Goal: Task Accomplishment & Management: Use online tool/utility

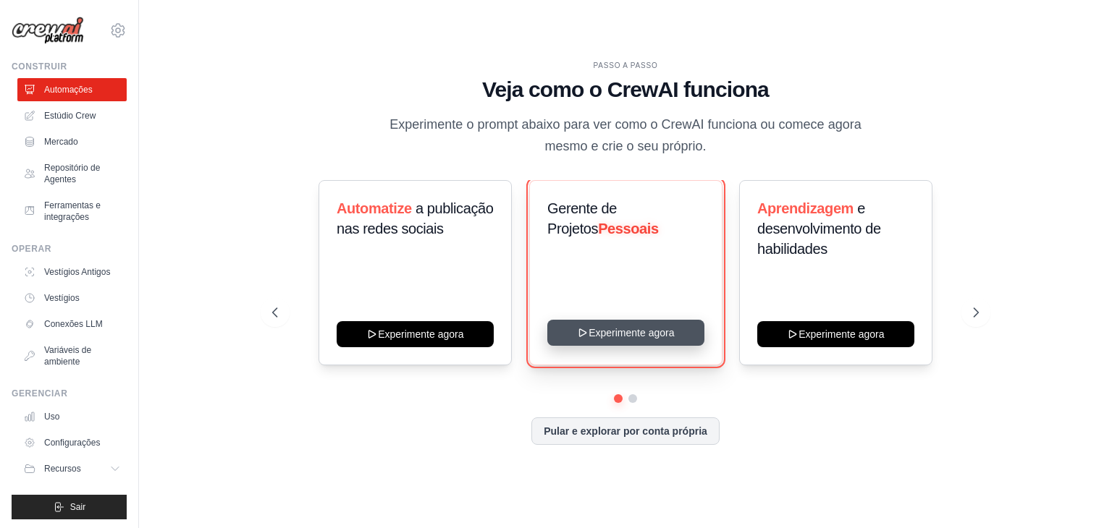
click at [612, 337] on button "Experimente agora" at bounding box center [625, 333] width 157 height 26
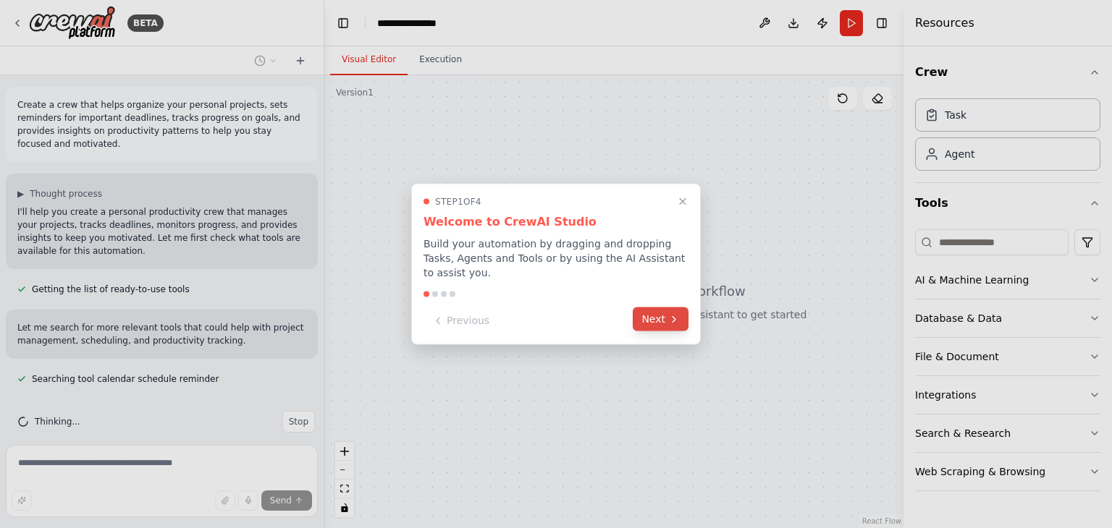
click at [666, 313] on button "Next" at bounding box center [661, 320] width 56 height 24
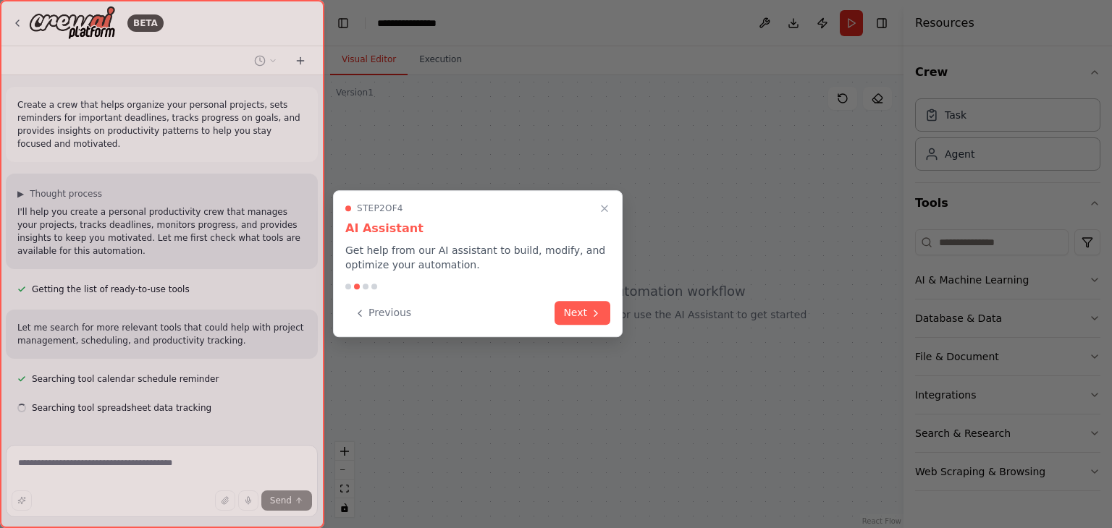
scroll to position [31, 0]
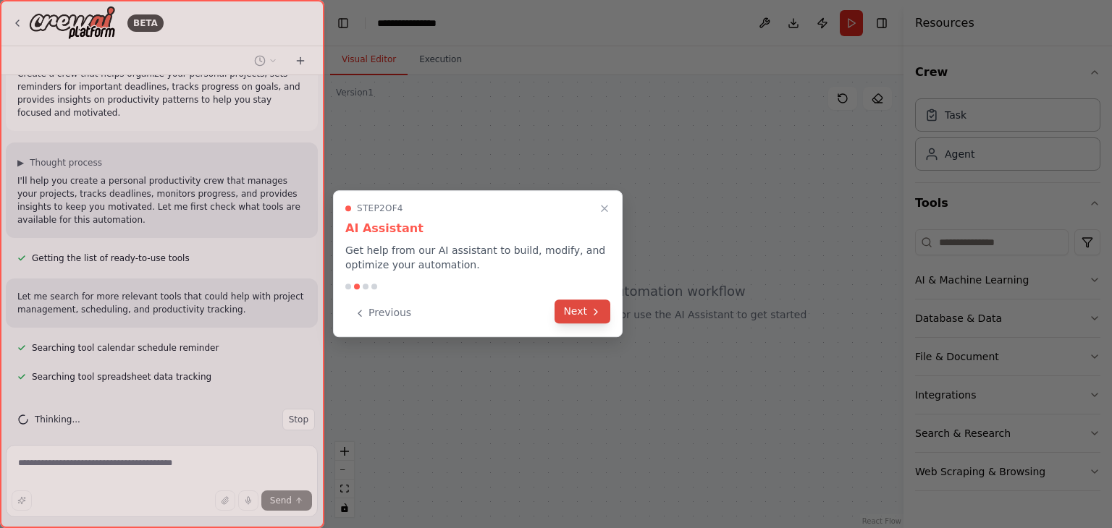
click at [590, 316] on icon at bounding box center [596, 312] width 12 height 12
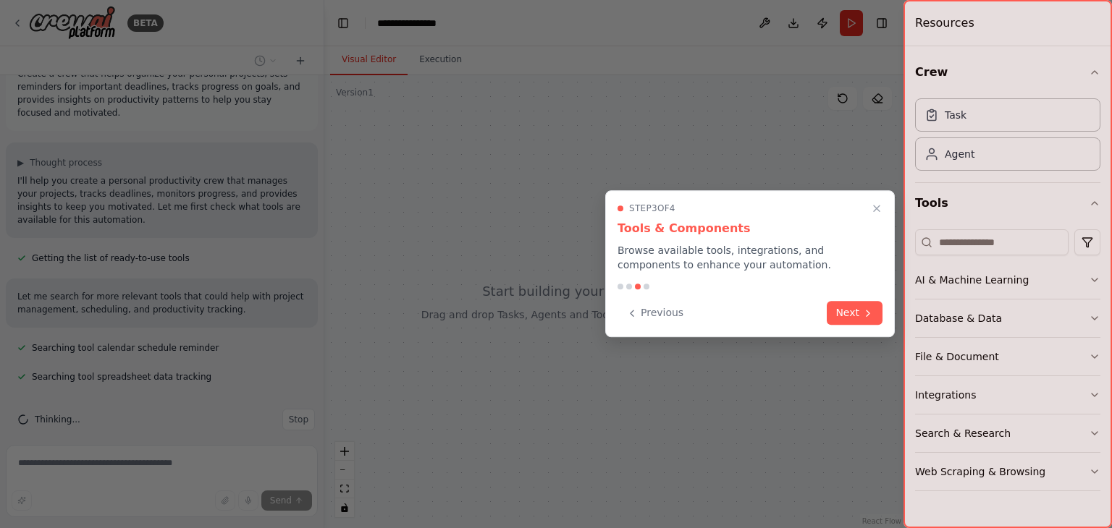
scroll to position [60, 0]
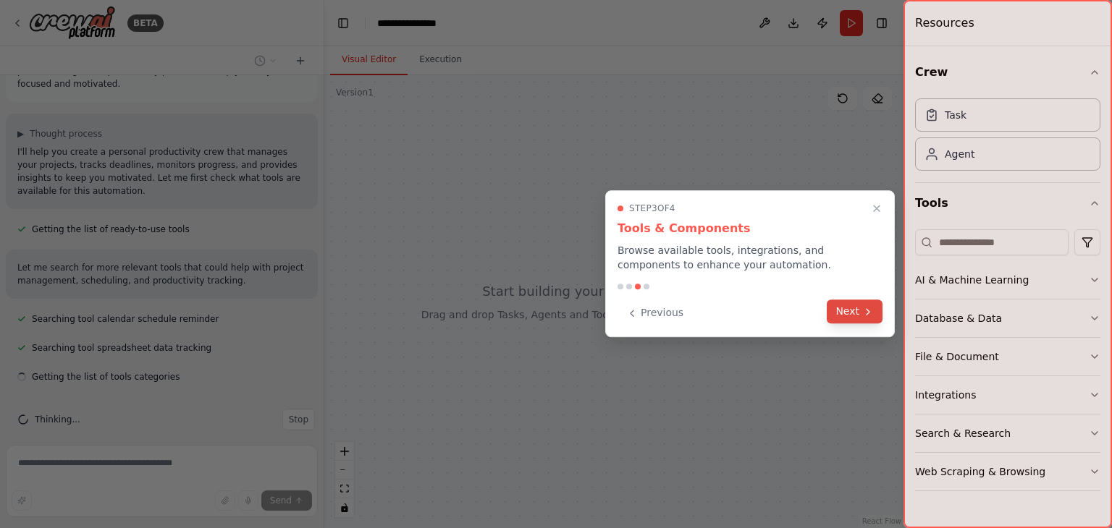
click at [844, 313] on button "Next" at bounding box center [855, 312] width 56 height 24
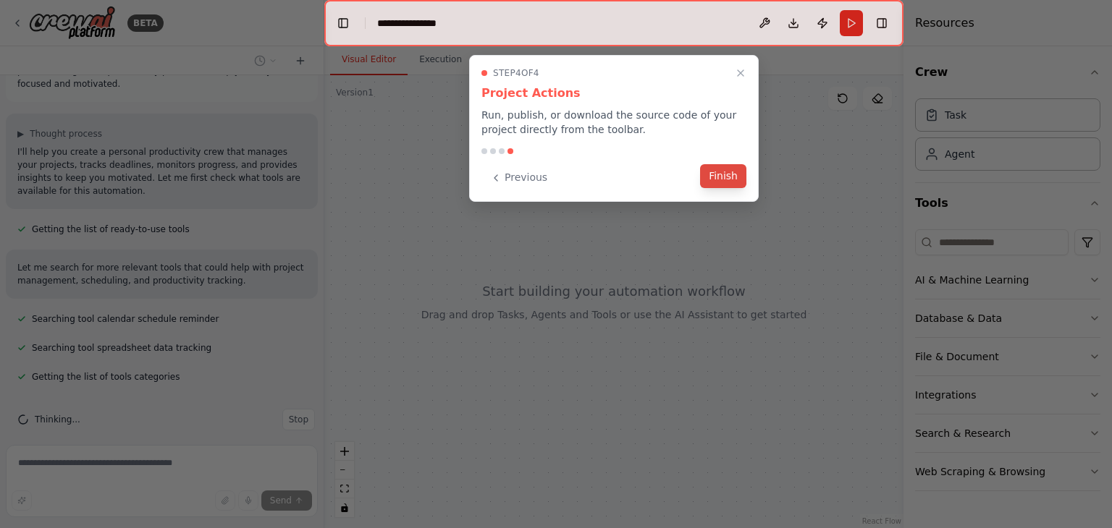
click at [728, 180] on button "Finish" at bounding box center [723, 176] width 46 height 24
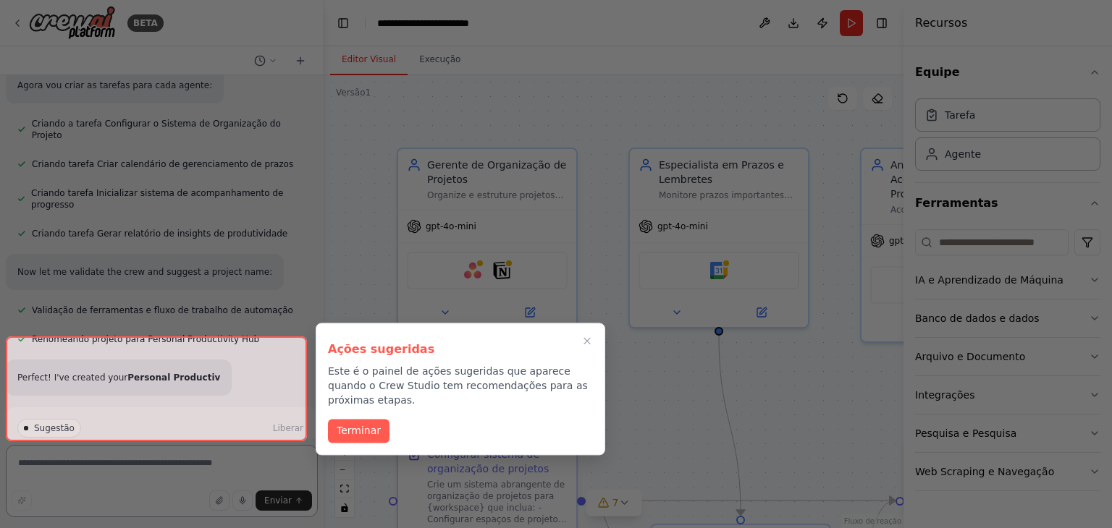
scroll to position [857, 0]
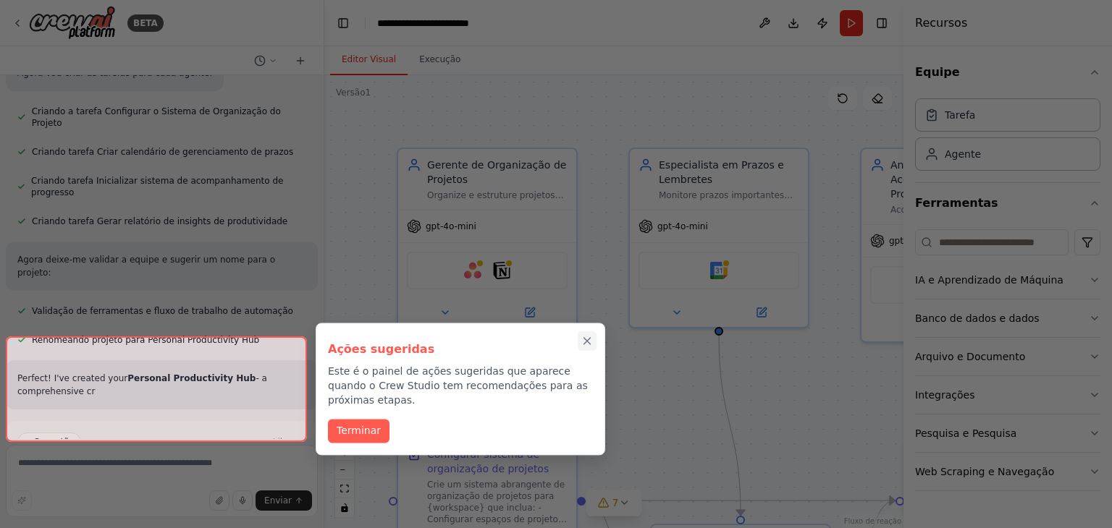
click at [589, 323] on div "Ações sugeridas Este é o painel de ações sugeridas que aparece quando o Crew St…" at bounding box center [461, 389] width 290 height 132
click at [595, 338] on button "Passo a passo completo" at bounding box center [587, 341] width 19 height 19
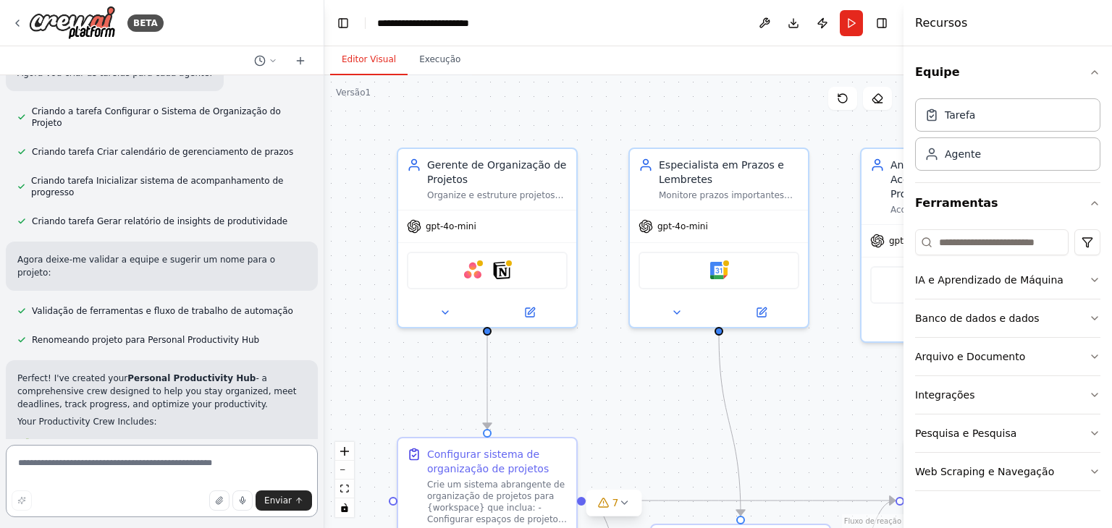
click at [266, 470] on textarea at bounding box center [162, 481] width 312 height 72
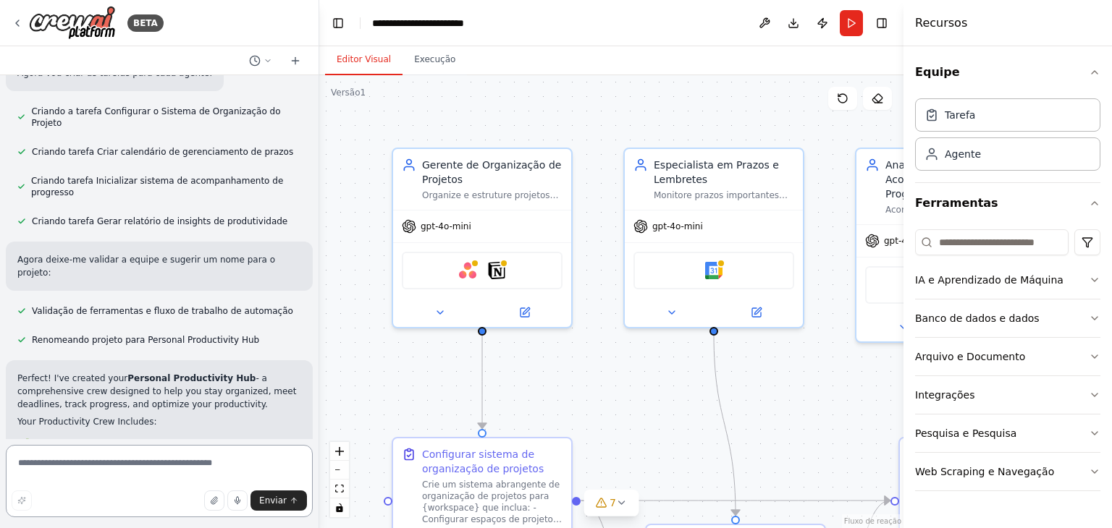
drag, startPoint x: 319, startPoint y: 381, endPoint x: 319, endPoint y: 448, distance: 67.3
click at [319, 448] on div "BETA Crie uma equipe que ajude a organizar seus projetos pessoais, defina lembr…" at bounding box center [556, 264] width 1112 height 528
click at [266, 468] on textarea at bounding box center [159, 481] width 307 height 72
paste textarea "**********"
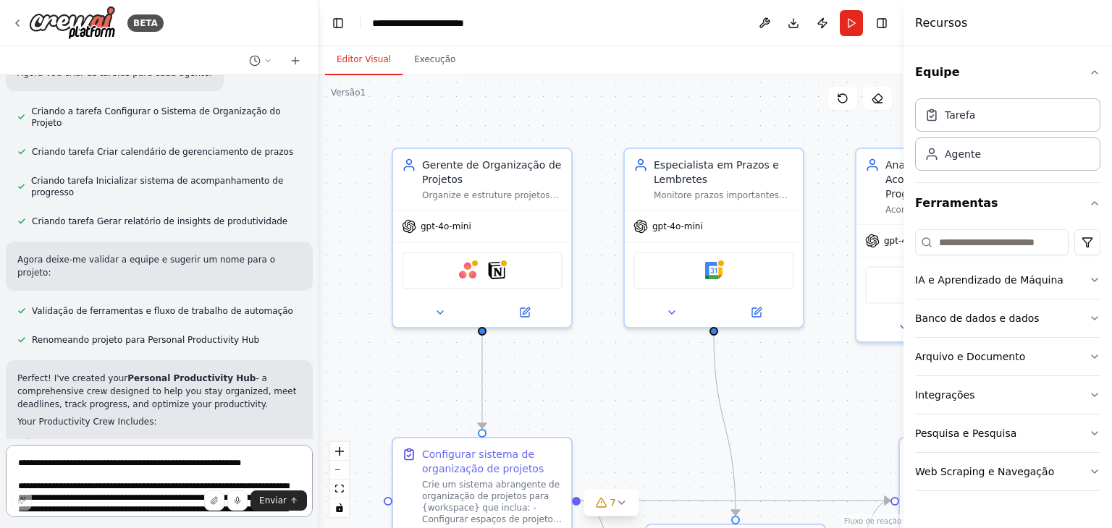
scroll to position [3319, 0]
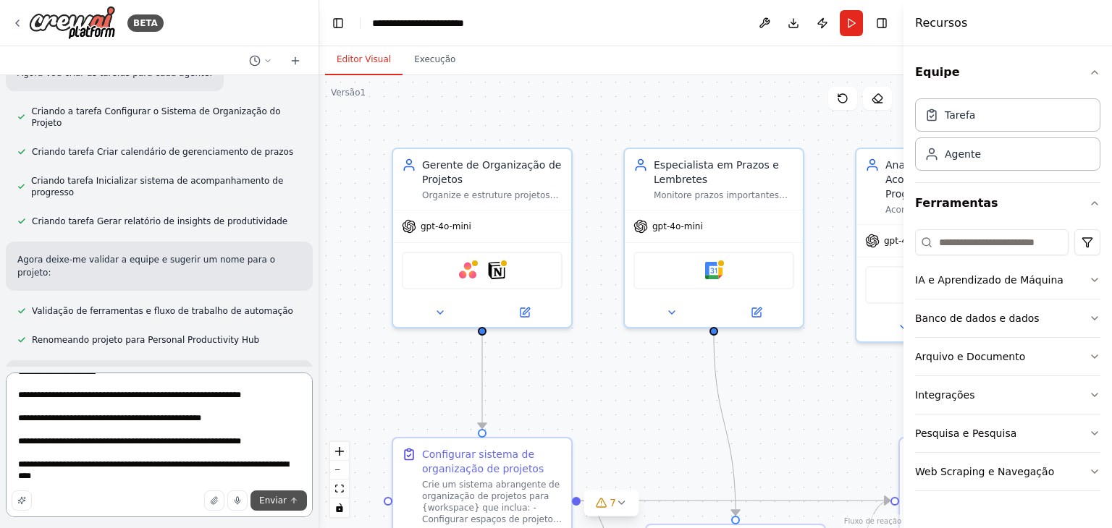
type textarea "**********"
click at [279, 502] on font "Enviar" at bounding box center [273, 501] width 28 height 10
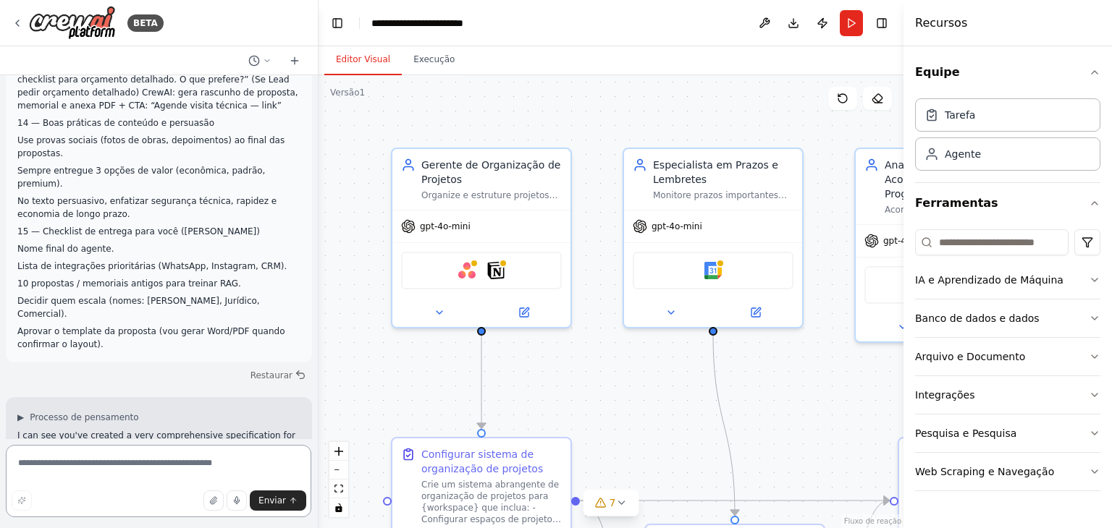
scroll to position [4619, 0]
drag, startPoint x: 315, startPoint y: 416, endPoint x: 319, endPoint y: 434, distance: 17.7
click at [319, 434] on div "BETA Crie uma equipe que ajude a organizar seus projetos pessoais, defina lembr…" at bounding box center [556, 264] width 1112 height 528
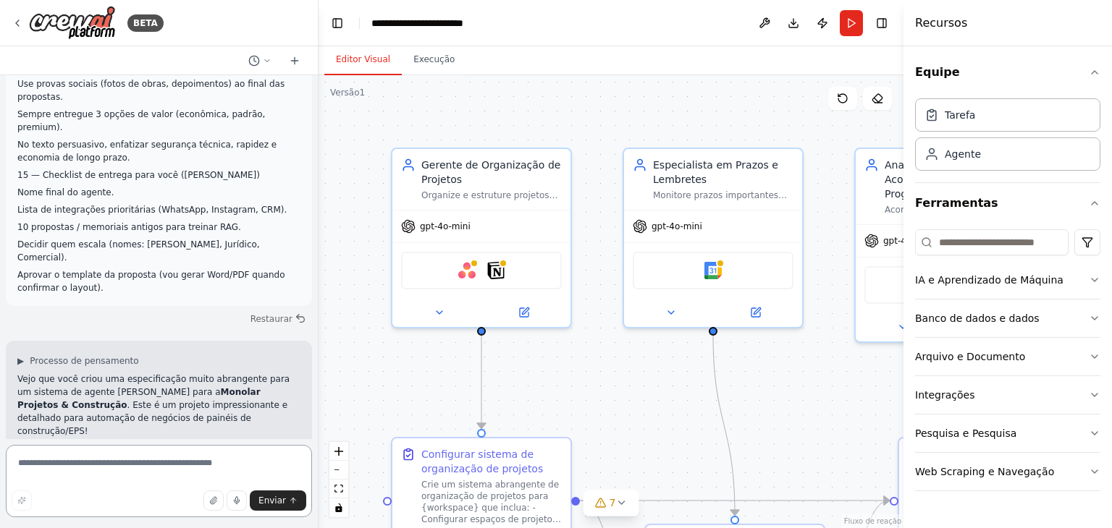
scroll to position [4728, 0]
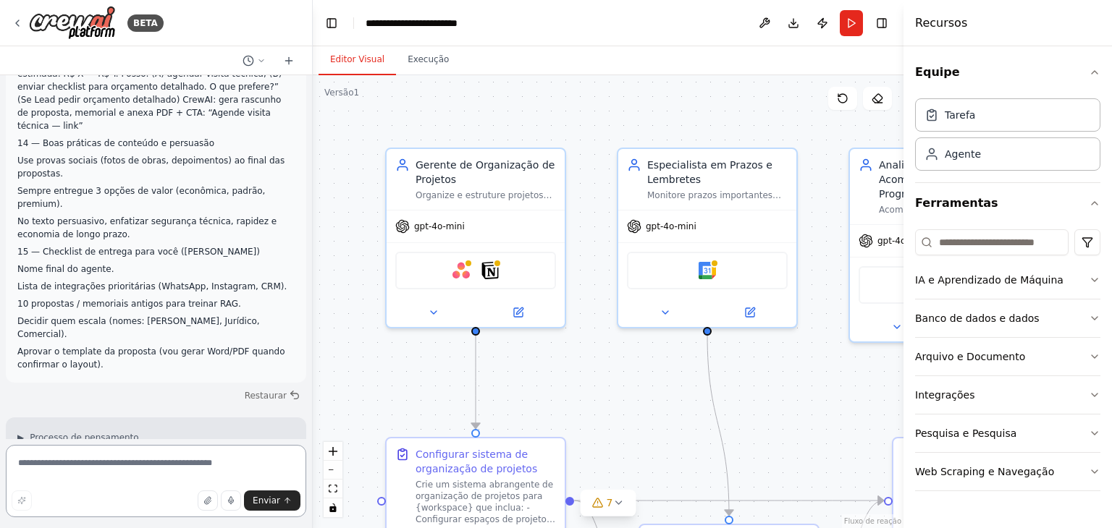
drag, startPoint x: 313, startPoint y: 409, endPoint x: 313, endPoint y: 418, distance: 9.4
click at [313, 418] on div "BETA Crie uma equipe que ajude a organizar seus projetos pessoais, defina lembr…" at bounding box center [556, 264] width 1112 height 528
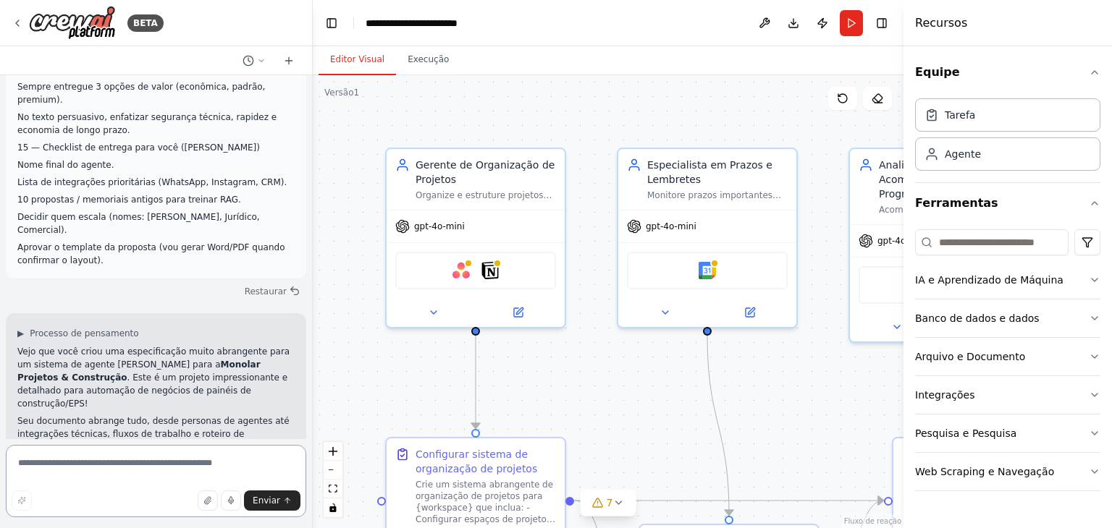
click at [127, 460] on textarea at bounding box center [156, 481] width 300 height 72
type textarea "**"
click at [270, 507] on button "Enviar" at bounding box center [272, 501] width 56 height 20
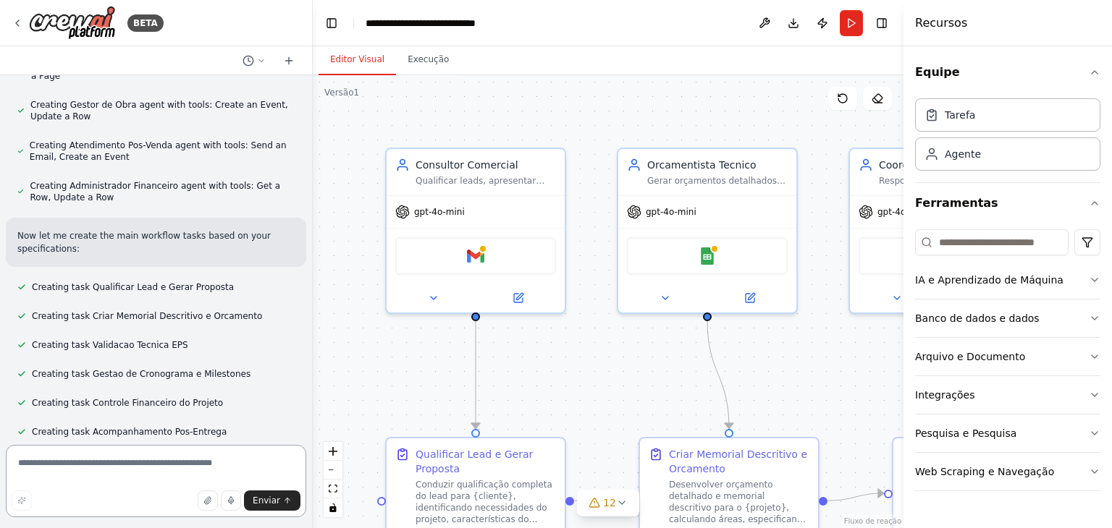
scroll to position [6353, 0]
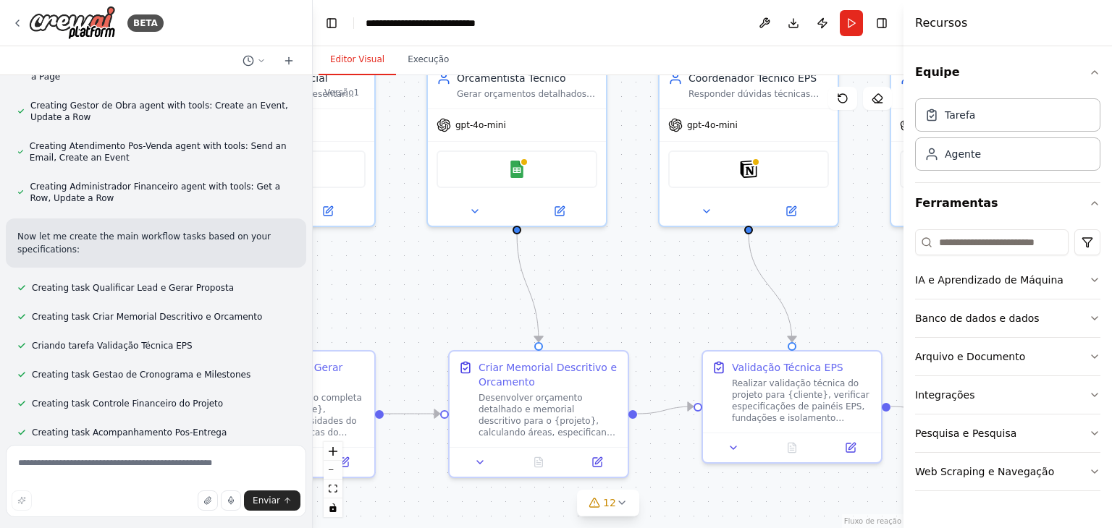
drag, startPoint x: 618, startPoint y: 356, endPoint x: 428, endPoint y: 269, distance: 209.3
click at [428, 269] on div ".deletable-edge-delete-btn { width: 20px; height: 20px; border: 0px solid #ffff…" at bounding box center [608, 301] width 591 height 453
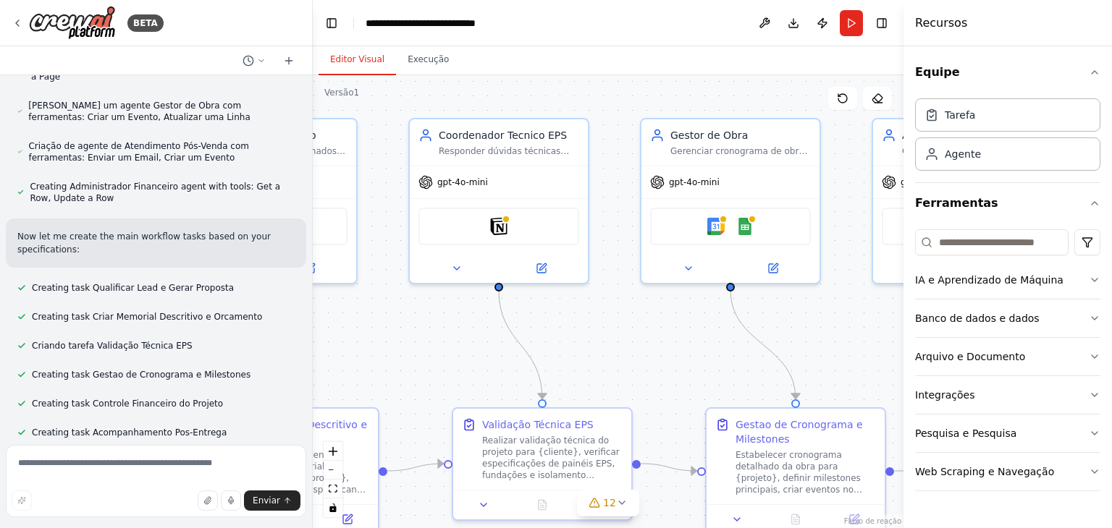
drag, startPoint x: 568, startPoint y: 297, endPoint x: 385, endPoint y: 331, distance: 186.3
click at [355, 334] on div ".deletable-edge-delete-btn { width: 20px; height: 20px; border: 0px solid #ffff…" at bounding box center [608, 301] width 591 height 453
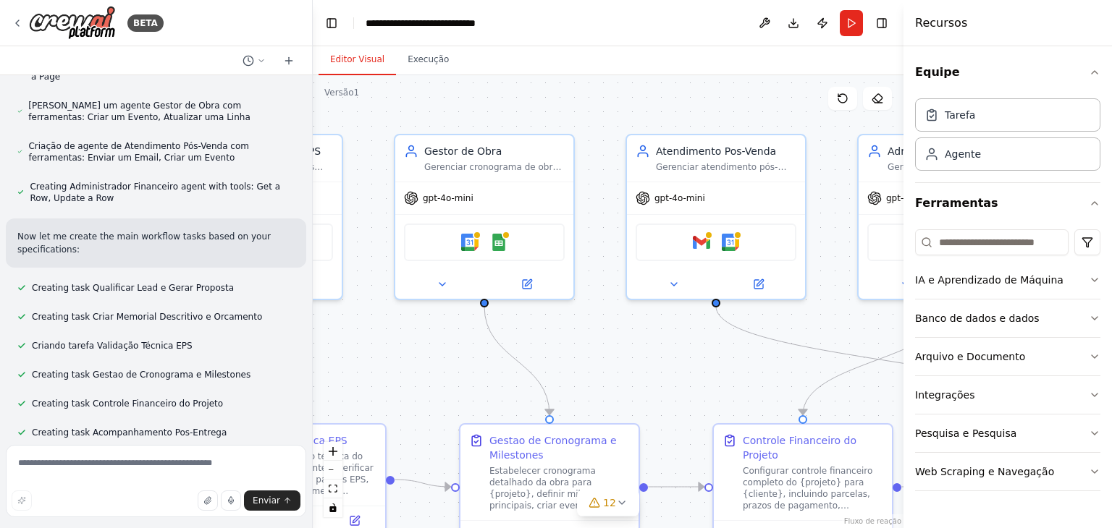
drag, startPoint x: 624, startPoint y: 321, endPoint x: 380, endPoint y: 337, distance: 244.5
click at [380, 337] on div ".deletable-edge-delete-btn { width: 20px; height: 20px; border: 0px solid #ffff…" at bounding box center [608, 301] width 591 height 453
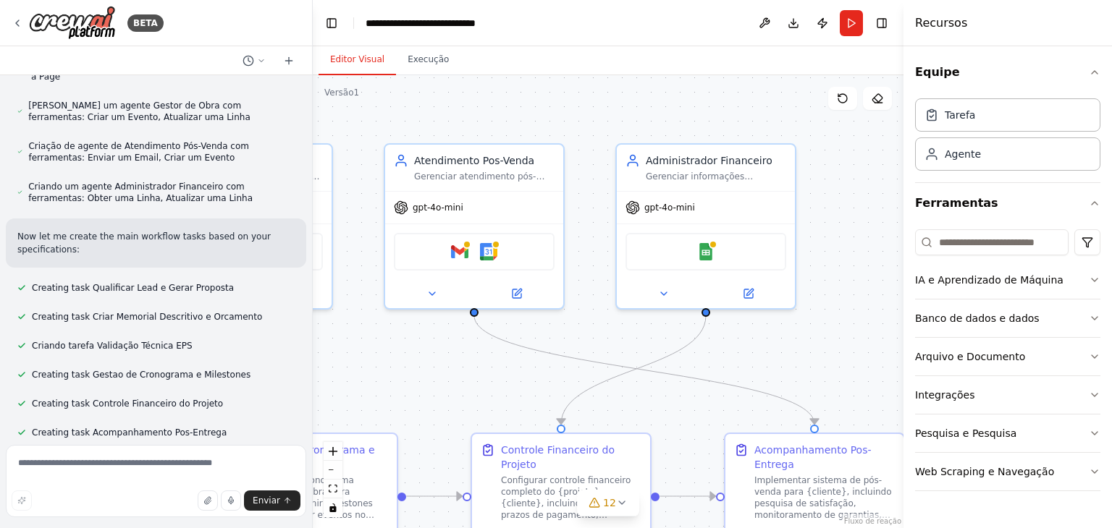
drag, startPoint x: 632, startPoint y: 319, endPoint x: 396, endPoint y: 328, distance: 236.2
click at [396, 328] on div ".deletable-edge-delete-btn { width: 20px; height: 20px; border: 0px solid #ffff…" at bounding box center [608, 301] width 591 height 453
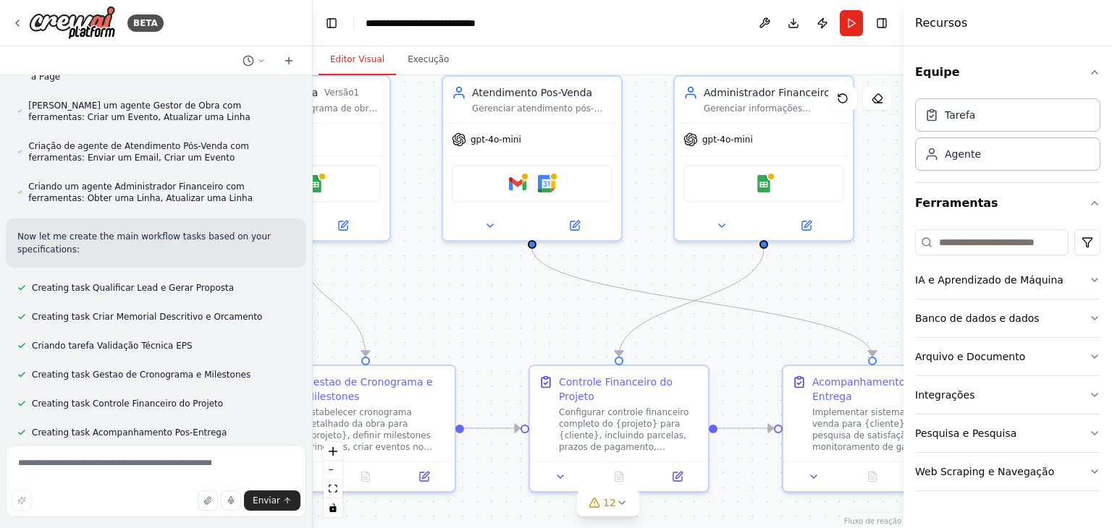
drag, startPoint x: 738, startPoint y: 350, endPoint x: 800, endPoint y: 282, distance: 91.7
click at [800, 282] on div ".deletable-edge-delete-btn { width: 20px; height: 20px; border: 0px solid #ffff…" at bounding box center [608, 301] width 591 height 453
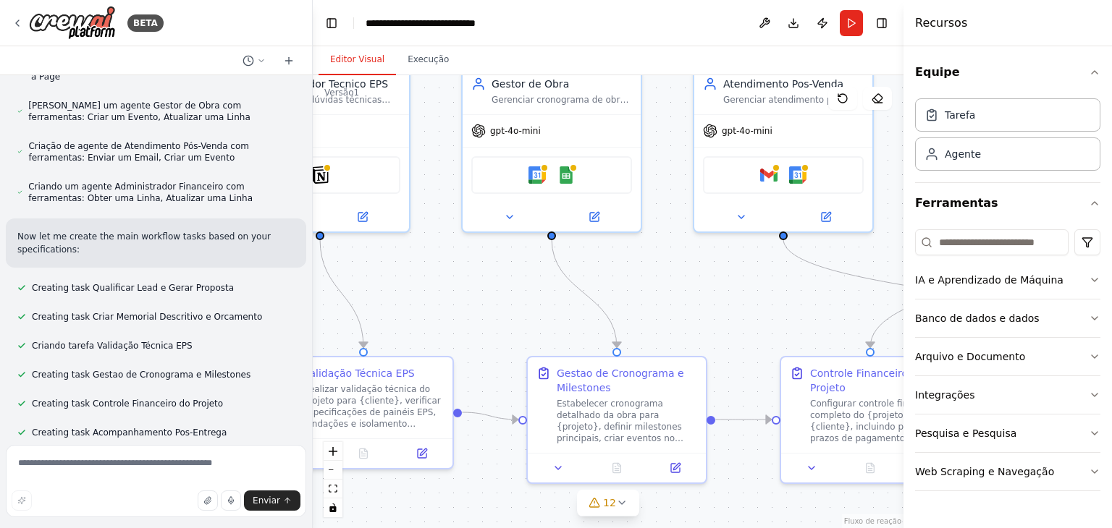
drag, startPoint x: 509, startPoint y: 306, endPoint x: 760, endPoint y: 297, distance: 251.4
click at [760, 297] on div ".deletable-edge-delete-btn { width: 20px; height: 20px; border: 0px solid #ffff…" at bounding box center [608, 301] width 591 height 453
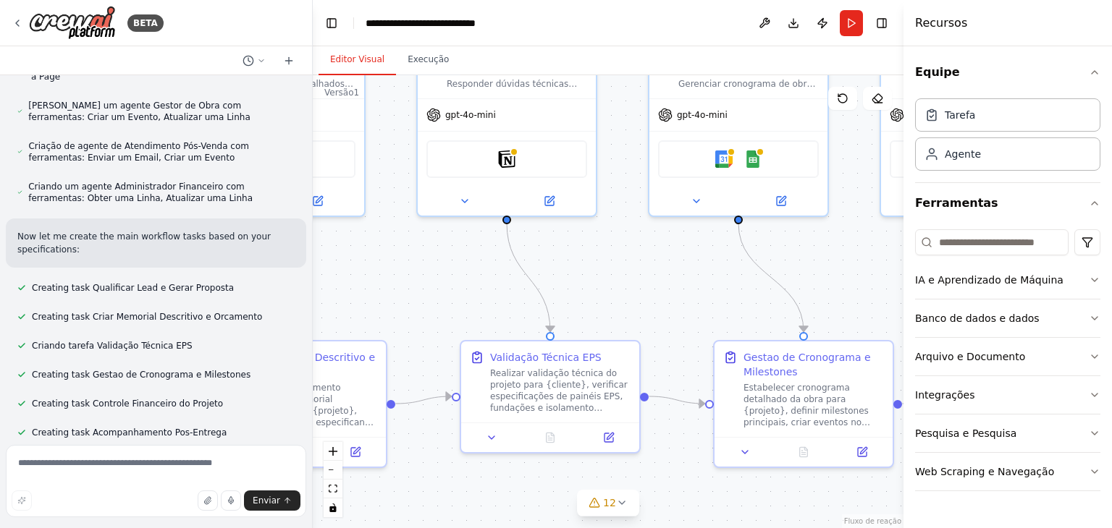
drag, startPoint x: 536, startPoint y: 318, endPoint x: 700, endPoint y: 300, distance: 165.3
click at [700, 300] on div ".deletable-edge-delete-btn { width: 20px; height: 20px; border: 0px solid #ffff…" at bounding box center [608, 301] width 591 height 453
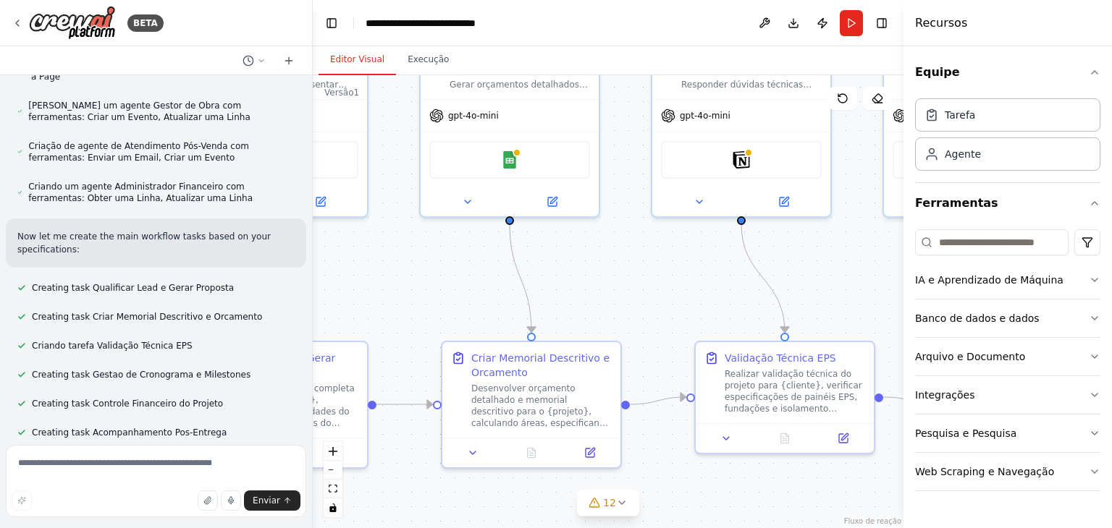
drag, startPoint x: 434, startPoint y: 306, endPoint x: 669, endPoint y: 307, distance: 234.6
click at [669, 307] on div ".deletable-edge-delete-btn { width: 20px; height: 20px; border: 0px solid #ffff…" at bounding box center [608, 301] width 591 height 453
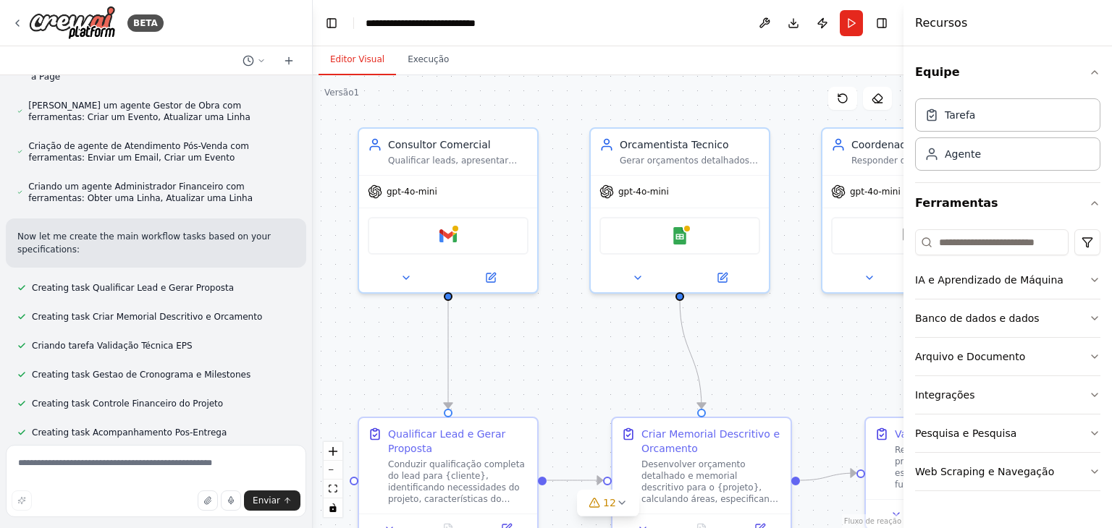
drag, startPoint x: 443, startPoint y: 298, endPoint x: 611, endPoint y: 363, distance: 180.1
click at [610, 368] on div ".deletable-edge-delete-btn { width: 20px; height: 20px; border: 0px solid #ffff…" at bounding box center [608, 301] width 591 height 453
click at [639, 276] on icon at bounding box center [638, 274] width 12 height 12
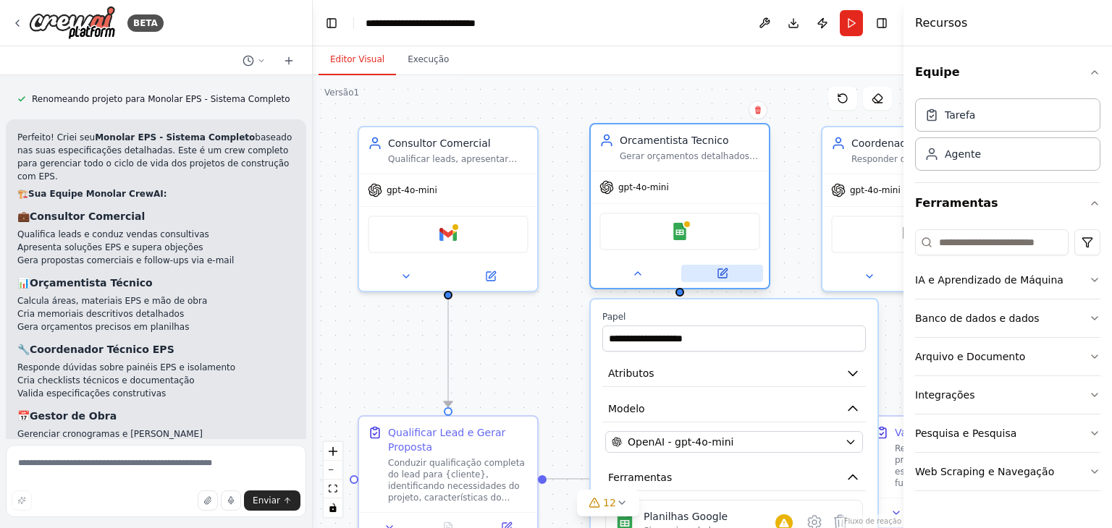
click at [714, 273] on button at bounding box center [722, 273] width 82 height 17
click at [546, 322] on div ".deletable-edge-delete-btn { width: 20px; height: 20px; border: 0px solid #ffff…" at bounding box center [608, 301] width 591 height 453
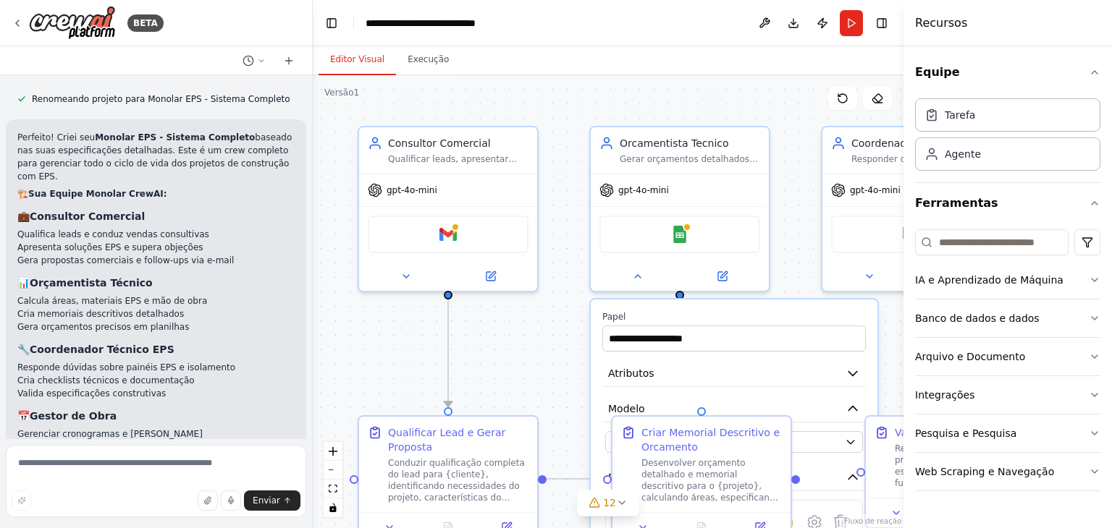
click at [546, 322] on div ".deletable-edge-delete-btn { width: 20px; height: 20px; border: 0px solid #ffff…" at bounding box center [608, 301] width 591 height 453
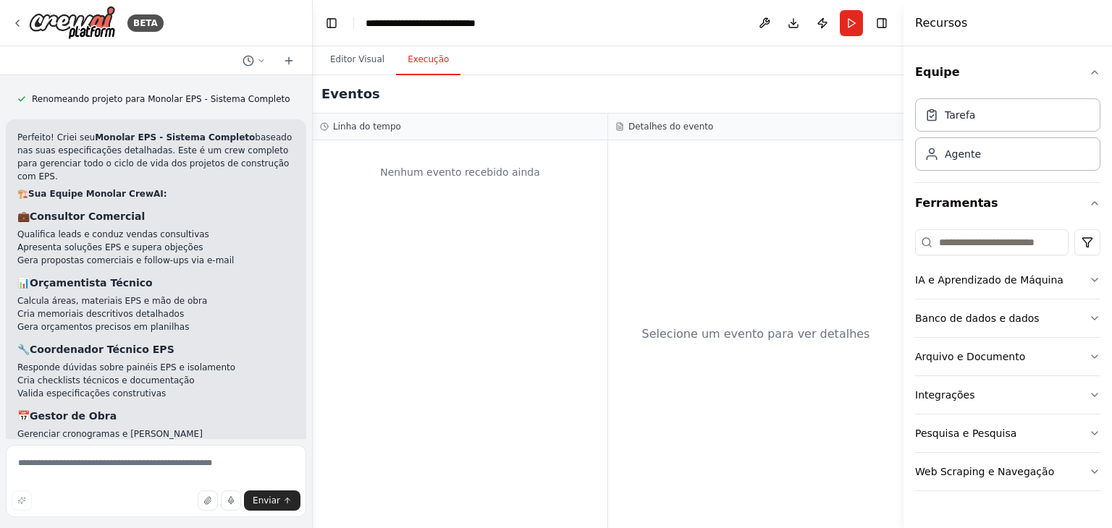
click at [429, 54] on font "Execução" at bounding box center [428, 59] width 41 height 10
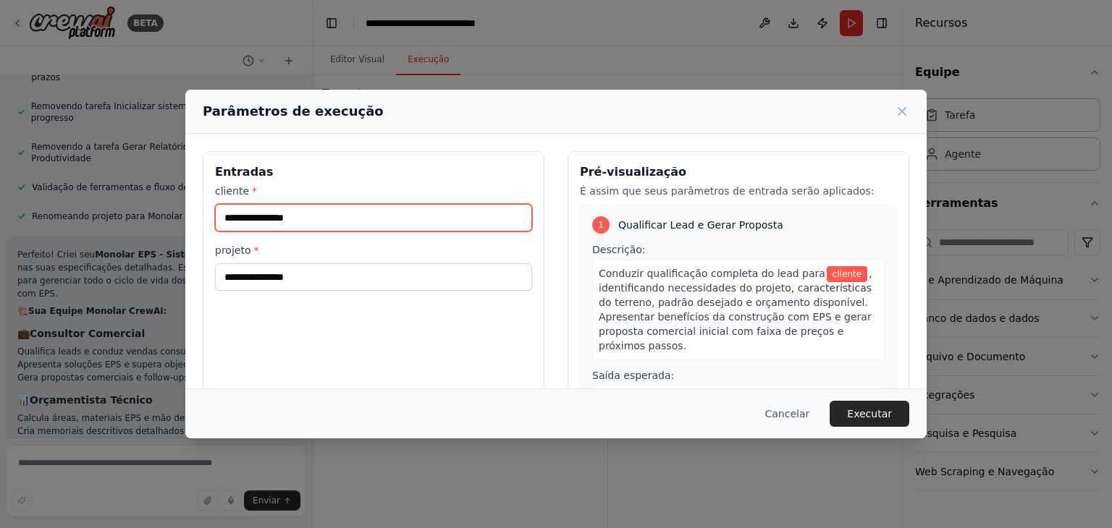
click at [316, 214] on input "cliente *" at bounding box center [373, 218] width 317 height 28
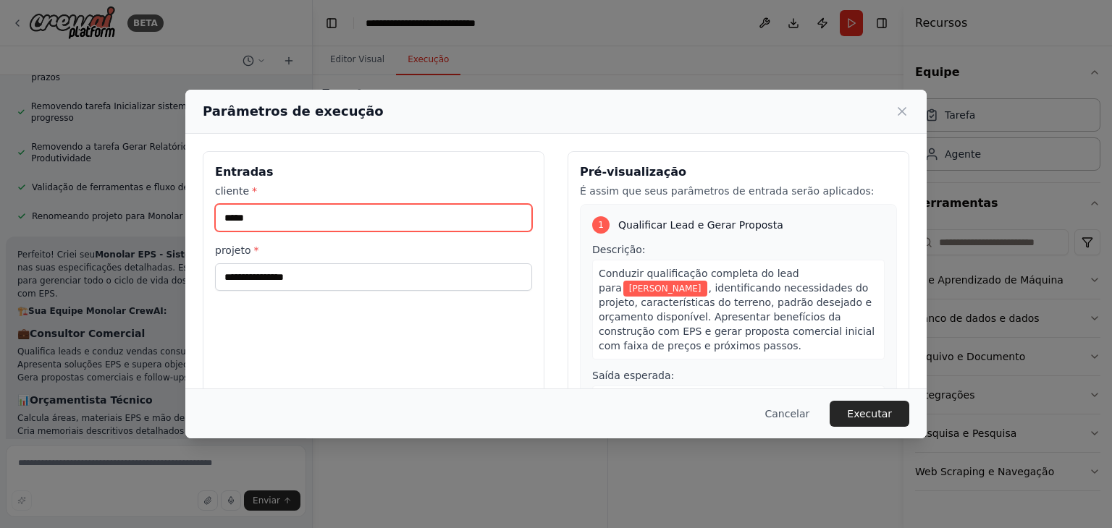
type input "*****"
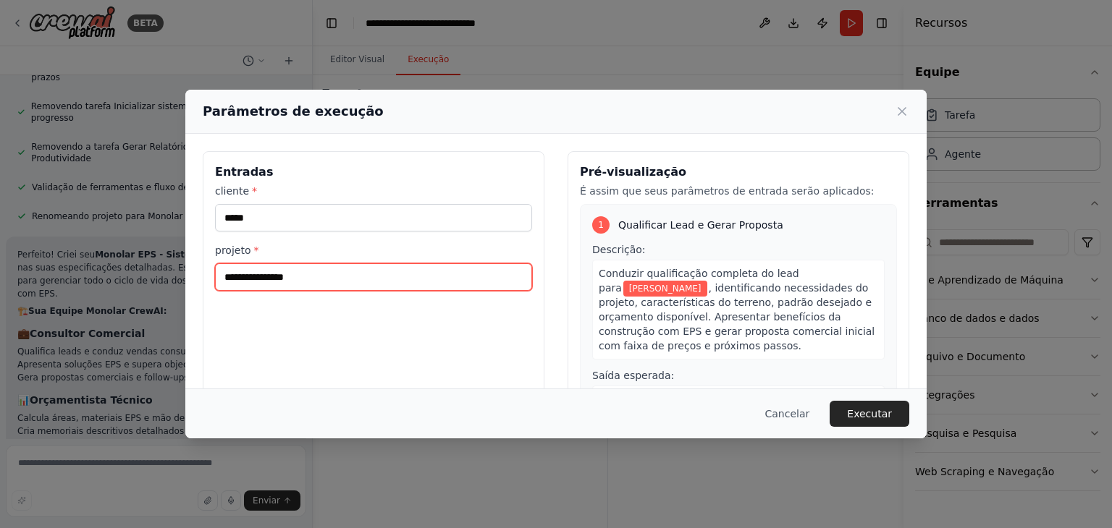
click at [452, 264] on input "projeto *" at bounding box center [373, 278] width 317 height 28
type input "****"
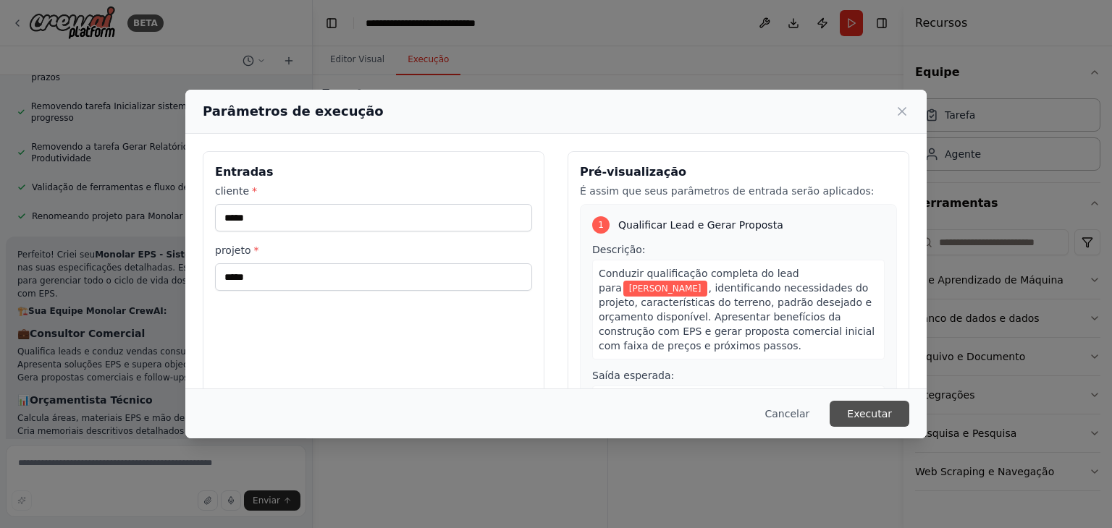
click at [864, 410] on font "Executar" at bounding box center [869, 414] width 45 height 12
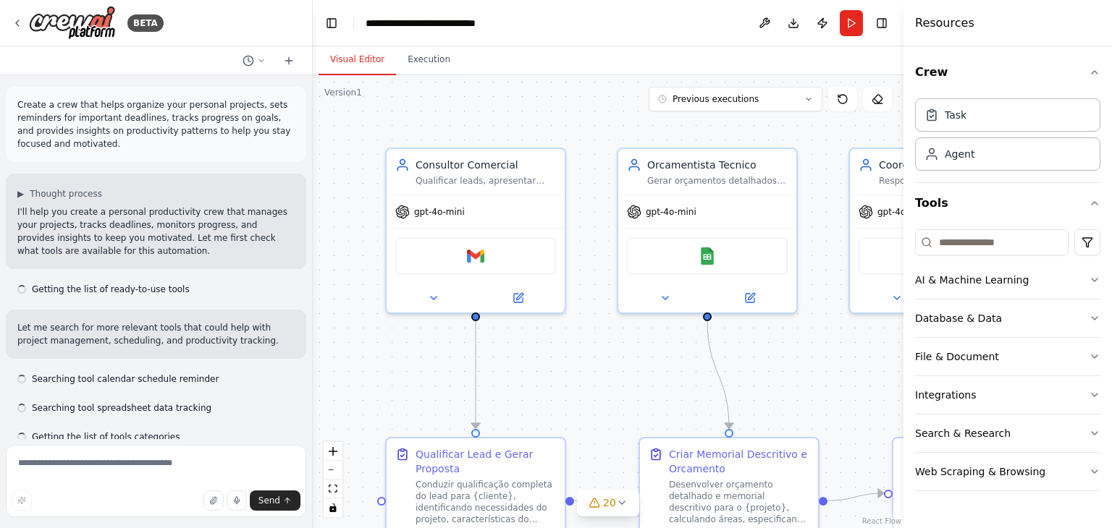
scroll to position [6739, 0]
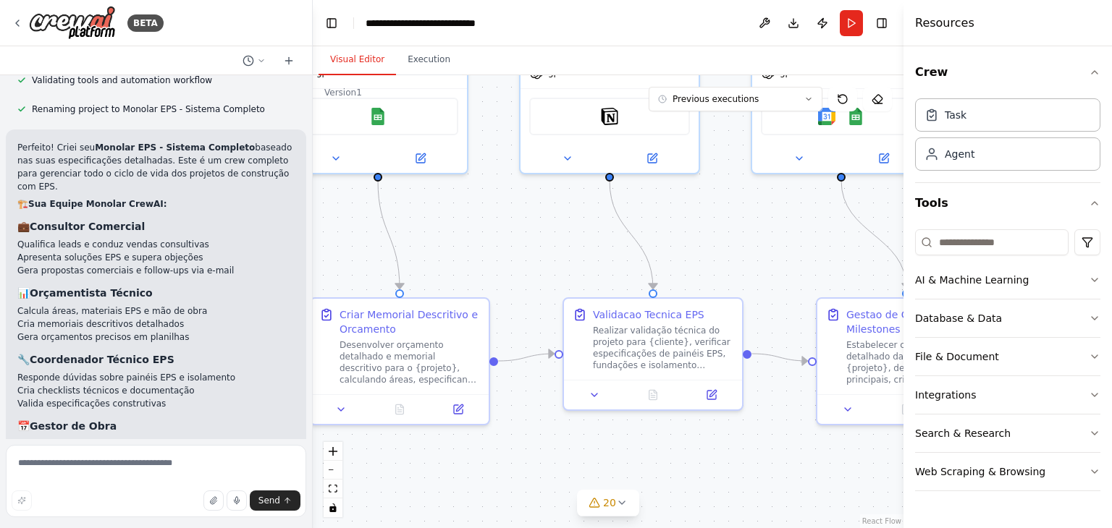
drag, startPoint x: 624, startPoint y: 383, endPoint x: 294, endPoint y: 245, distance: 357.9
click at [294, 243] on div "BETA Create a crew that helps organize your personal projects, sets reminders f…" at bounding box center [556, 264] width 1112 height 528
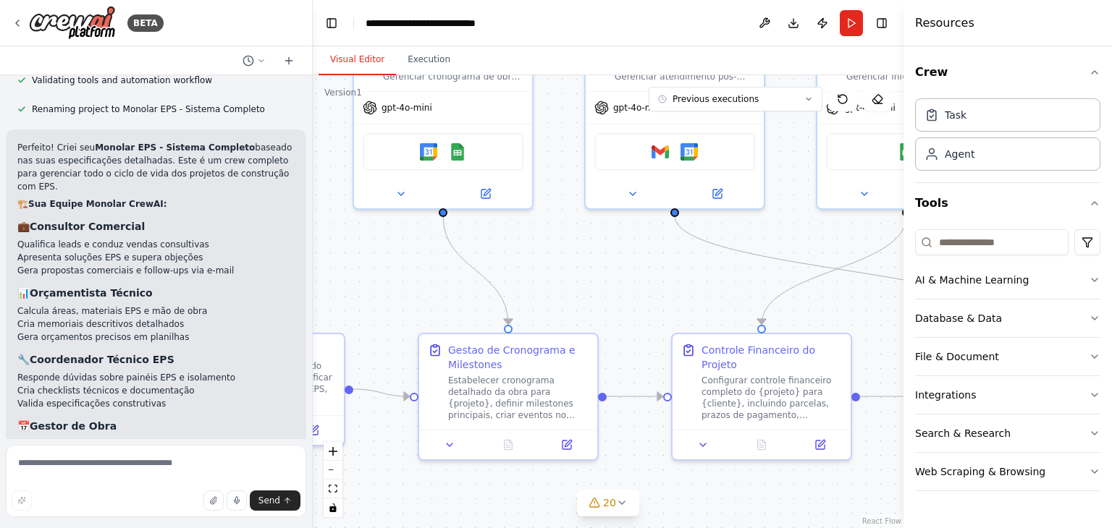
drag, startPoint x: 608, startPoint y: 296, endPoint x: 206, endPoint y: 319, distance: 403.1
click at [196, 324] on div "BETA Create a crew that helps organize your personal projects, sets reminders f…" at bounding box center [556, 264] width 1112 height 528
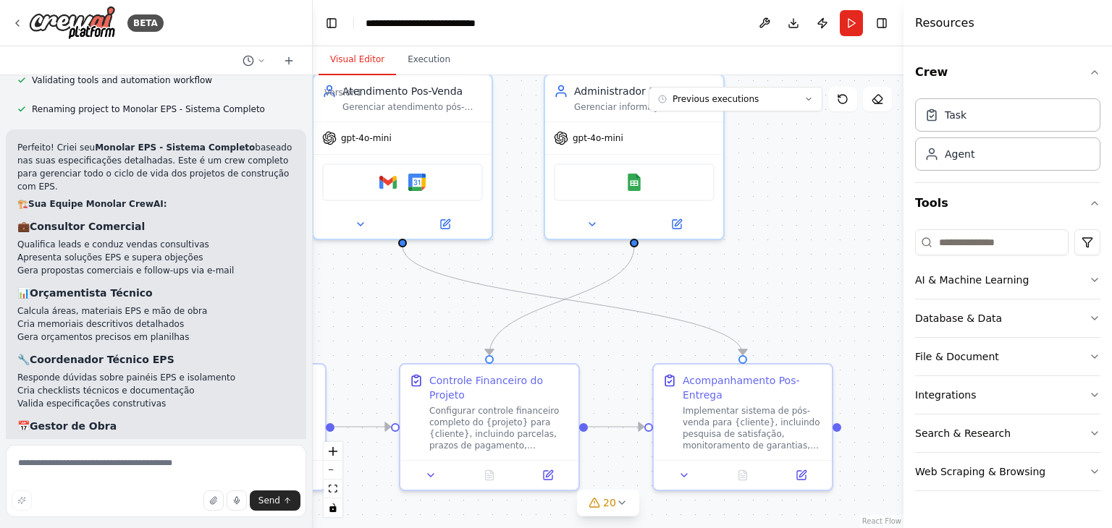
drag, startPoint x: 599, startPoint y: 308, endPoint x: 279, endPoint y: 337, distance: 321.4
click at [279, 337] on div "BETA Create a crew that helps organize your personal projects, sets reminders f…" at bounding box center [556, 264] width 1112 height 528
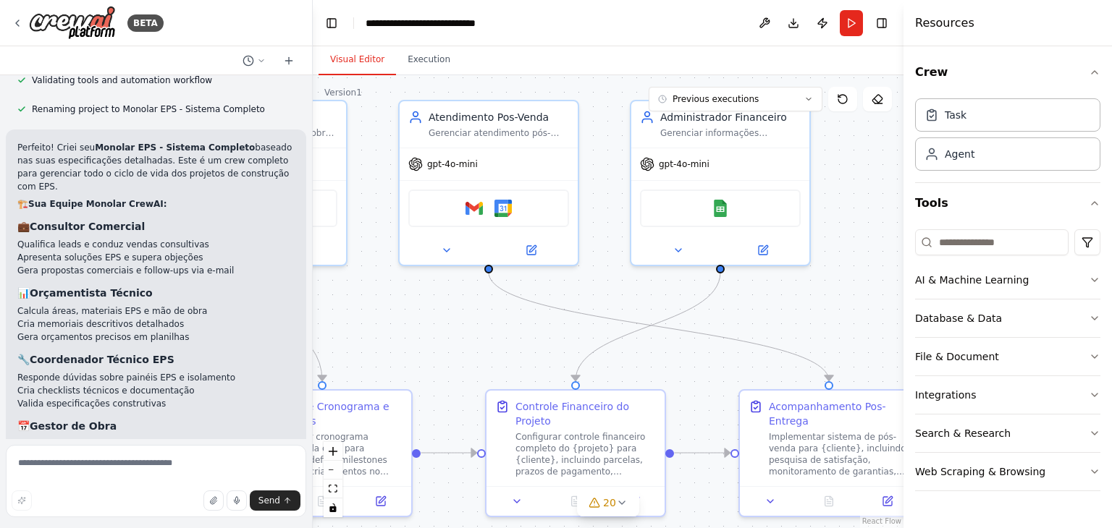
drag, startPoint x: 584, startPoint y: 313, endPoint x: 743, endPoint y: 328, distance: 159.2
click at [743, 328] on div ".deletable-edge-delete-btn { width: 20px; height: 20px; border: 0px solid #ffff…" at bounding box center [608, 301] width 591 height 453
click at [604, 503] on span "20" at bounding box center [609, 503] width 13 height 14
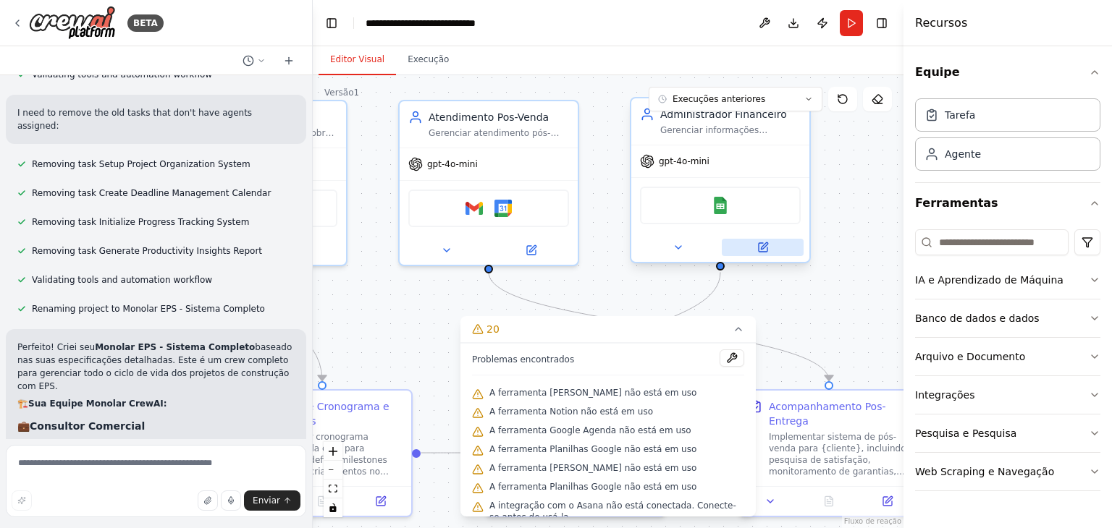
scroll to position [6841, 0]
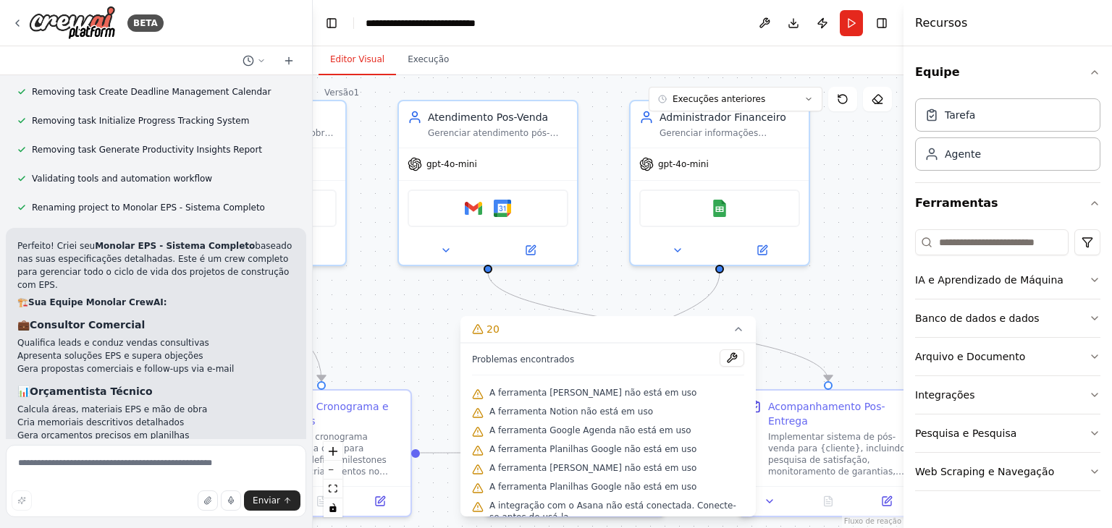
click at [840, 271] on div ".deletable-edge-delete-btn { width: 20px; height: 20px; border: 0px solid #ffff…" at bounding box center [608, 301] width 591 height 453
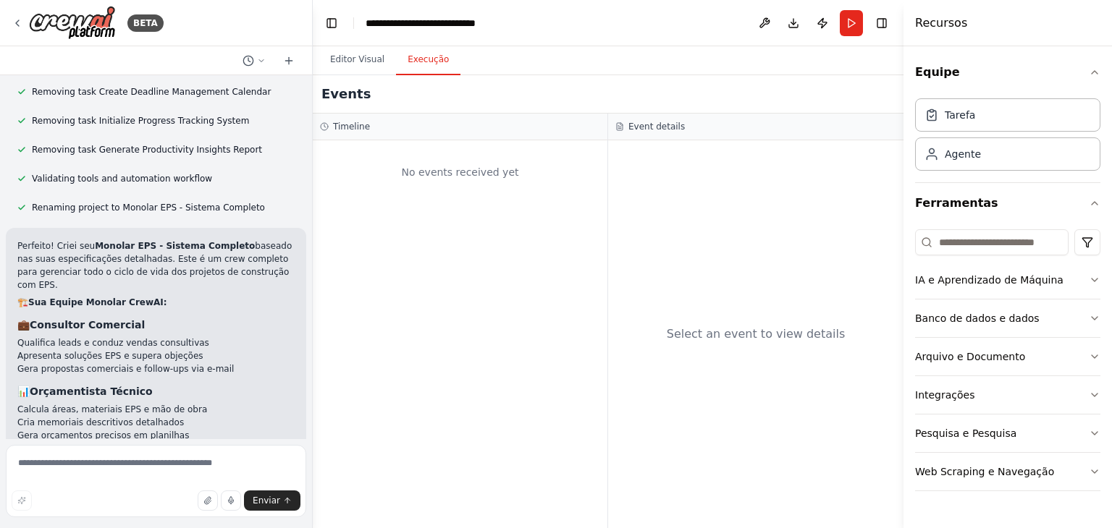
click at [427, 62] on font "Execução" at bounding box center [428, 59] width 41 height 10
click at [848, 16] on button "Correr" at bounding box center [851, 23] width 23 height 26
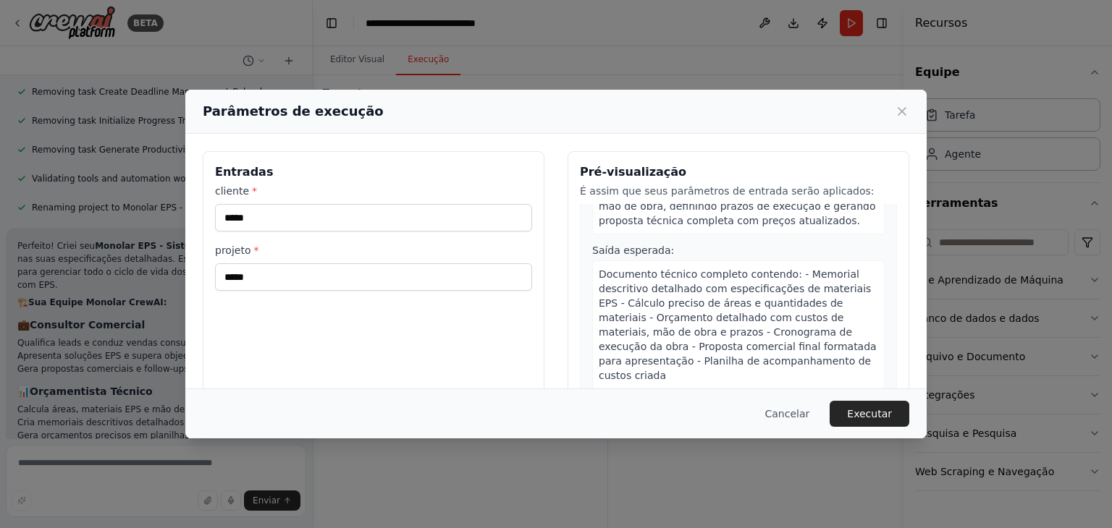
scroll to position [455, 0]
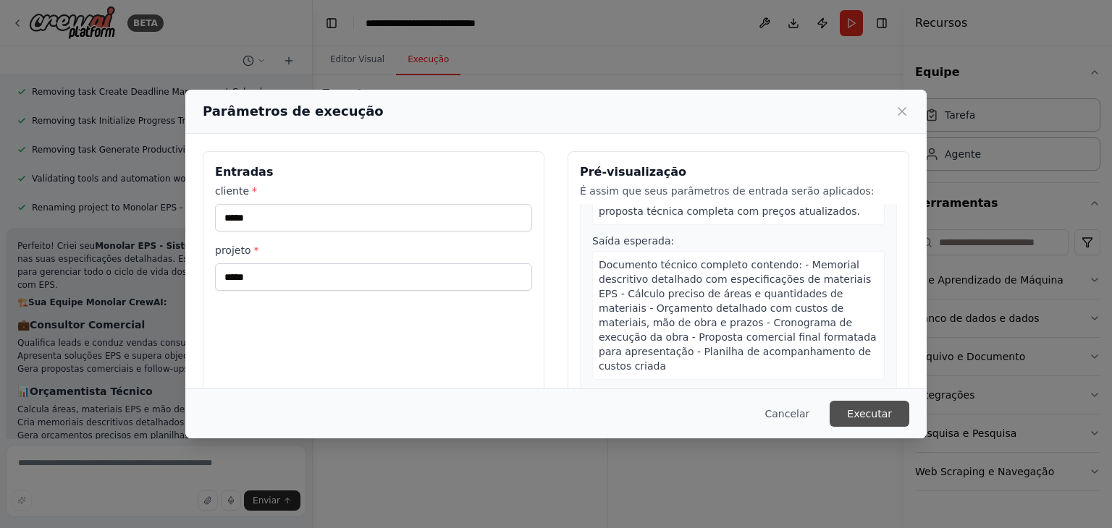
click at [869, 415] on font "Executar" at bounding box center [869, 414] width 45 height 12
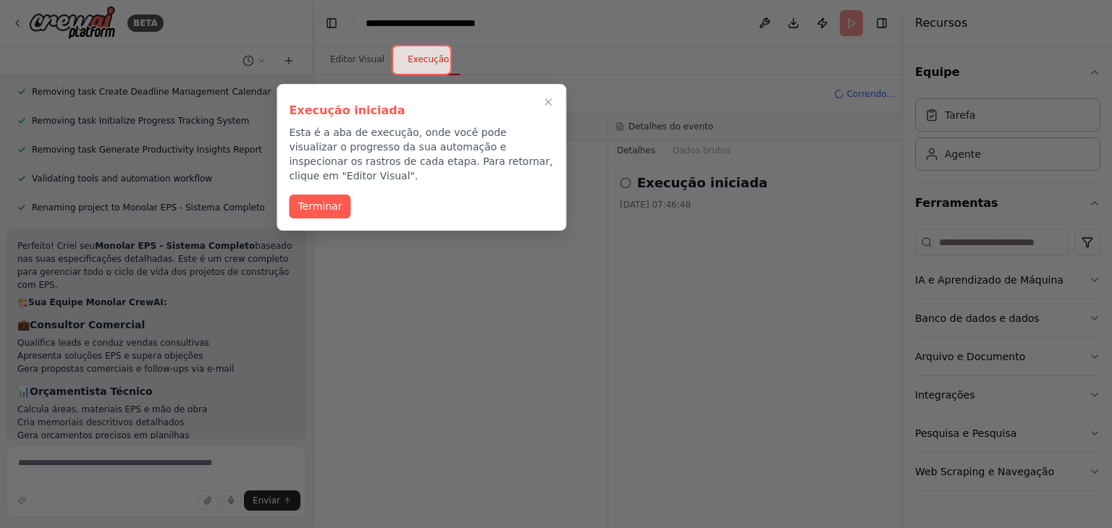
click at [930, 355] on div at bounding box center [556, 264] width 1112 height 528
click at [547, 102] on icon "Passo a passo completo" at bounding box center [548, 102] width 7 height 7
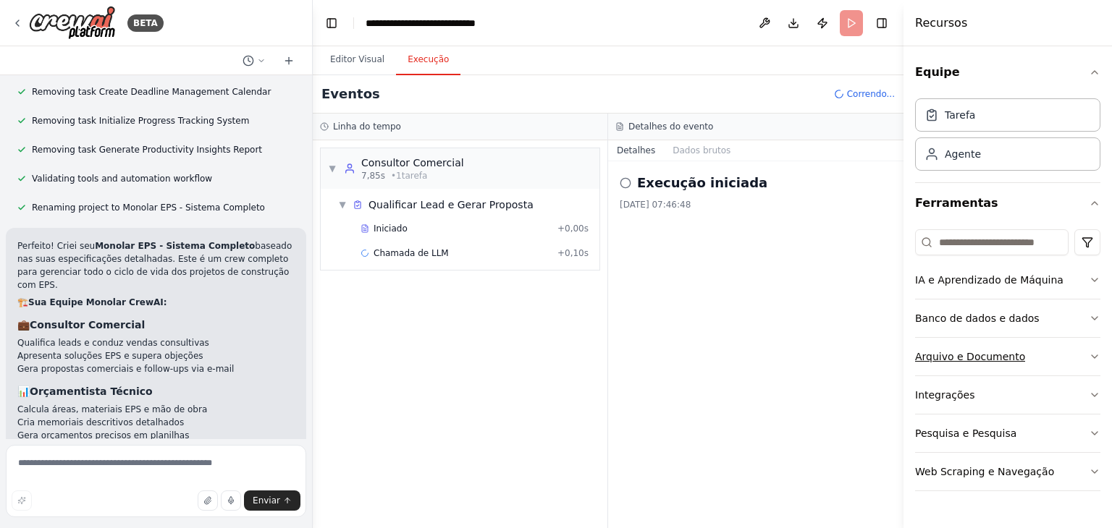
click at [955, 361] on font "Arquivo e Documento" at bounding box center [970, 357] width 110 height 12
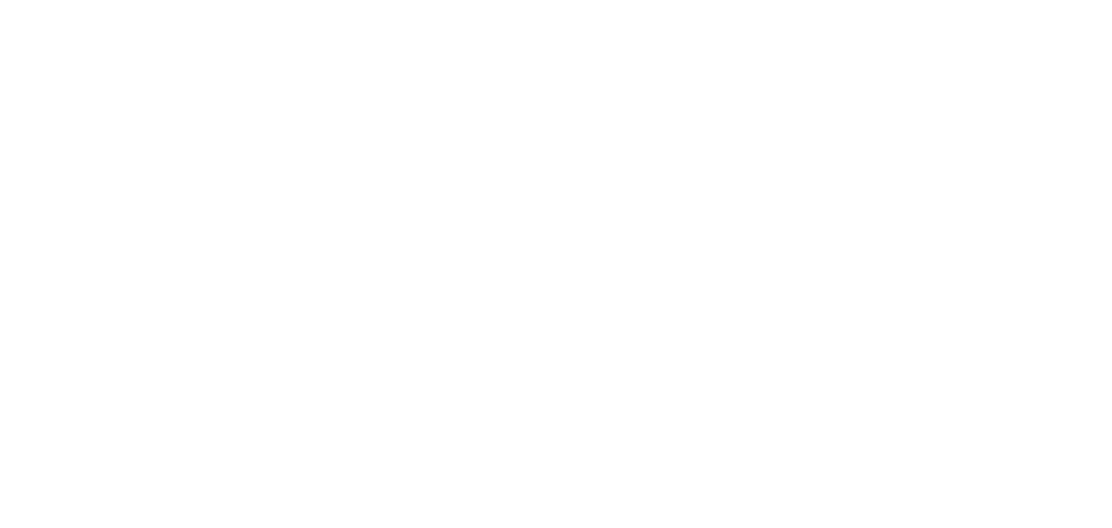
click at [531, 0] on html "Texto original Avalie a tradução O feedback vai ser usado para ajudar a melhora…" at bounding box center [556, 0] width 1112 height 0
